Goal: Task Accomplishment & Management: Complete application form

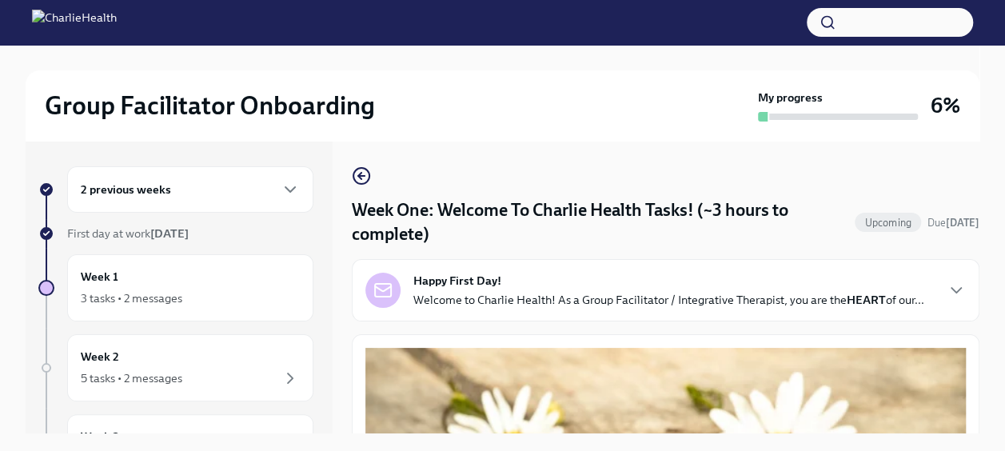
scroll to position [2100, 0]
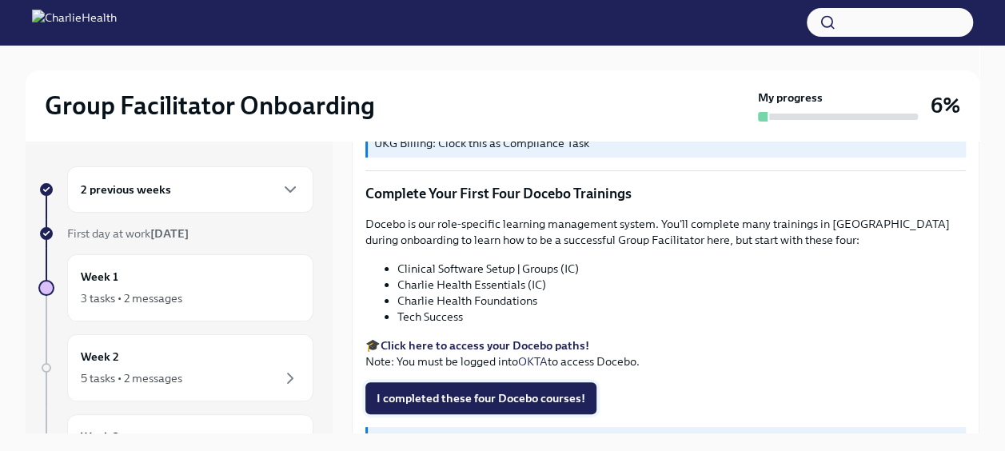
click at [503, 382] on button "I completed these four Docebo courses!" at bounding box center [480, 398] width 231 height 32
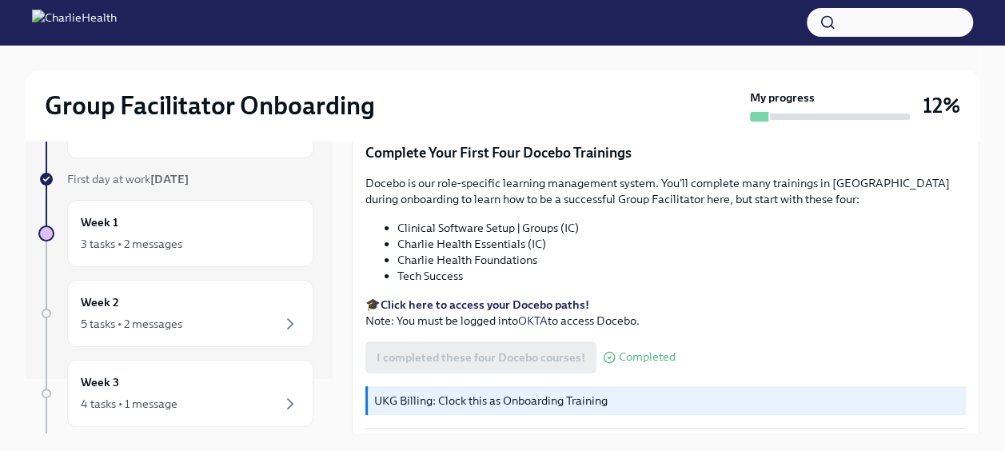
scroll to position [47, 0]
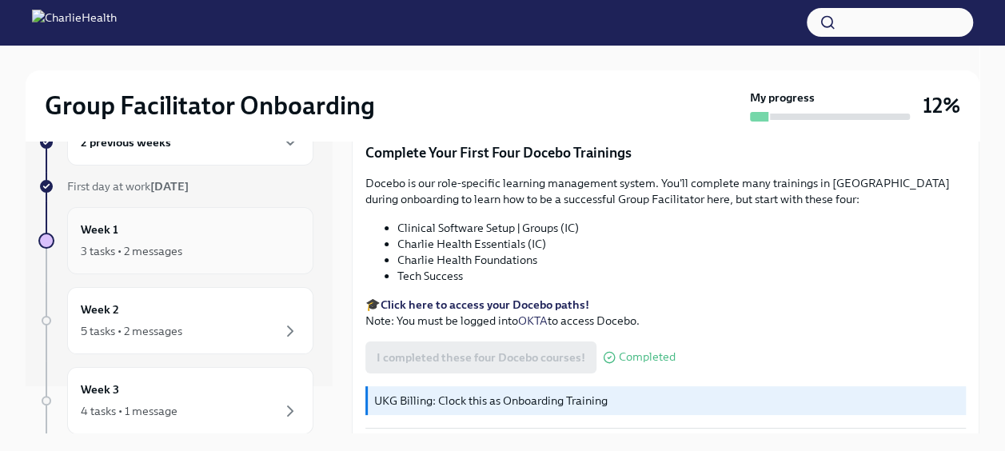
click at [139, 243] on div "3 tasks • 2 messages" at bounding box center [131, 251] width 101 height 16
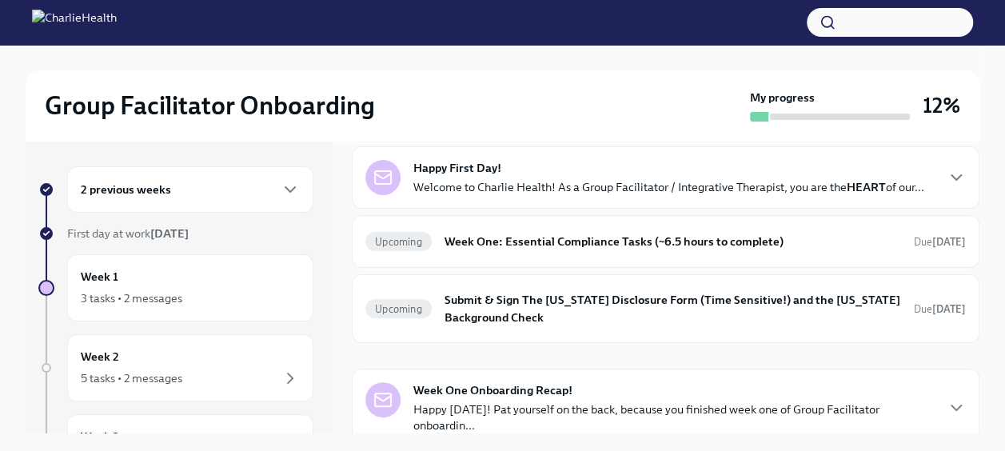
scroll to position [132, 0]
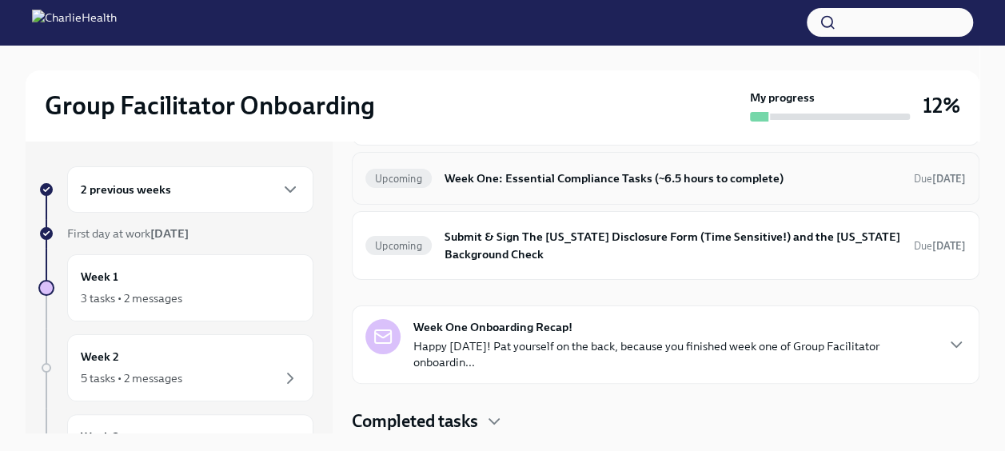
click at [556, 187] on h6 "Week One: Essential Compliance Tasks (~6.5 hours to complete)" at bounding box center [672, 178] width 456 height 18
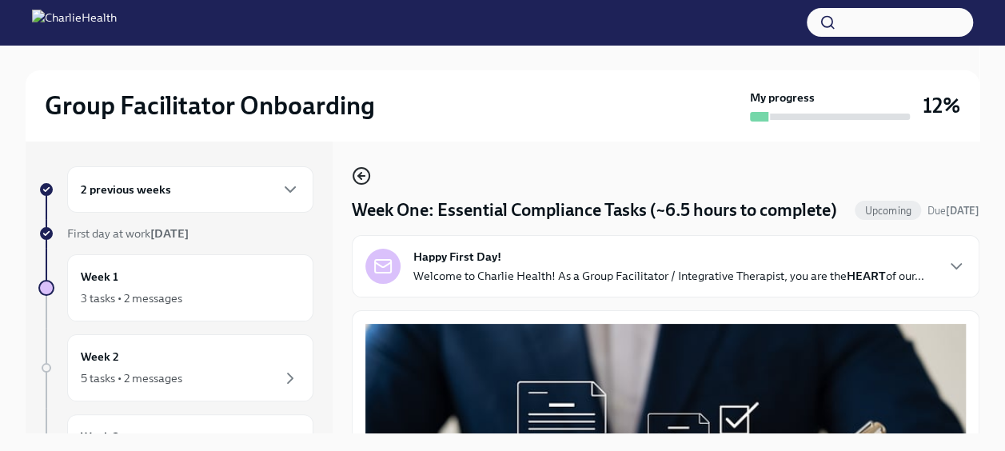
click at [356, 177] on icon "button" at bounding box center [361, 175] width 19 height 19
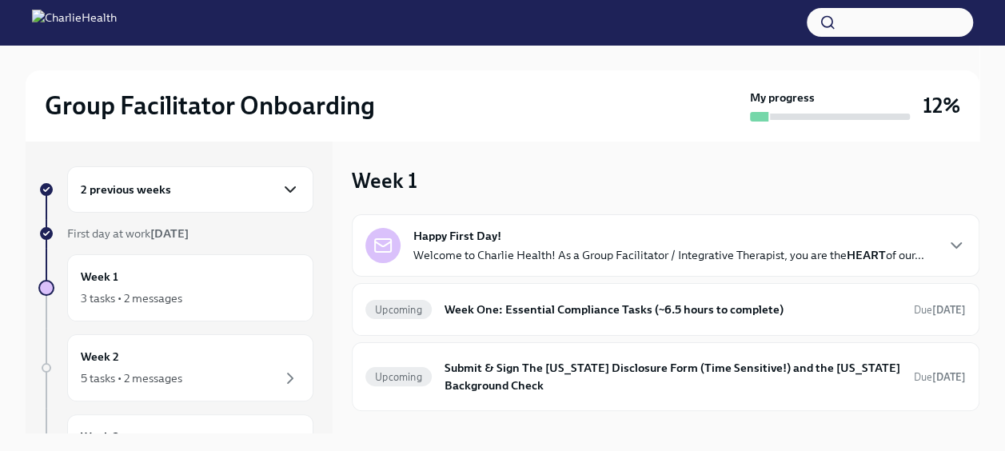
click at [280, 181] on icon "button" at bounding box center [289, 189] width 19 height 19
